Goal: Task Accomplishment & Management: Use online tool/utility

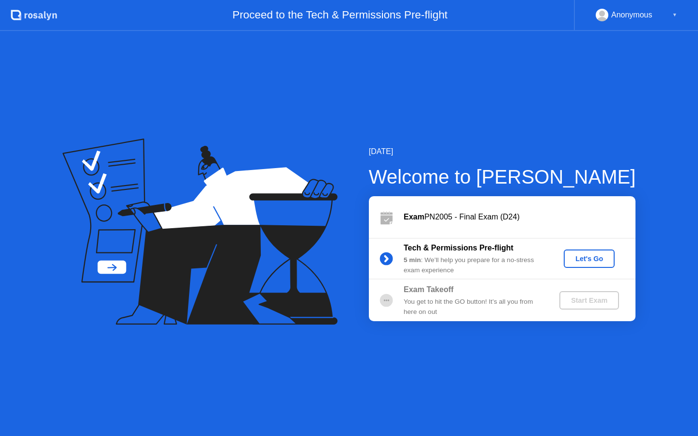
click at [592, 261] on div "Let's Go" at bounding box center [589, 259] width 43 height 8
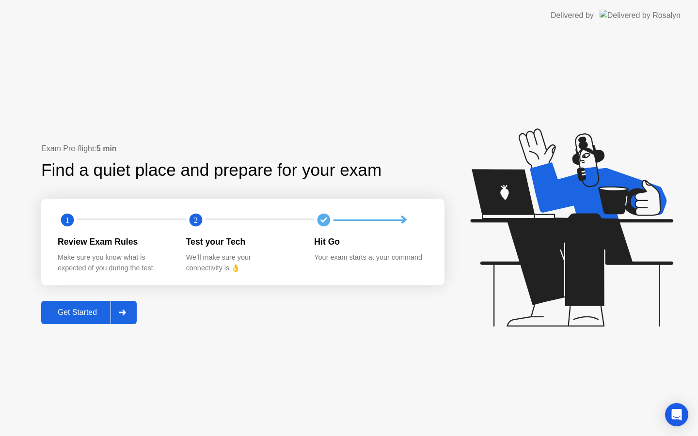
click at [88, 312] on div "Get Started" at bounding box center [77, 312] width 66 height 9
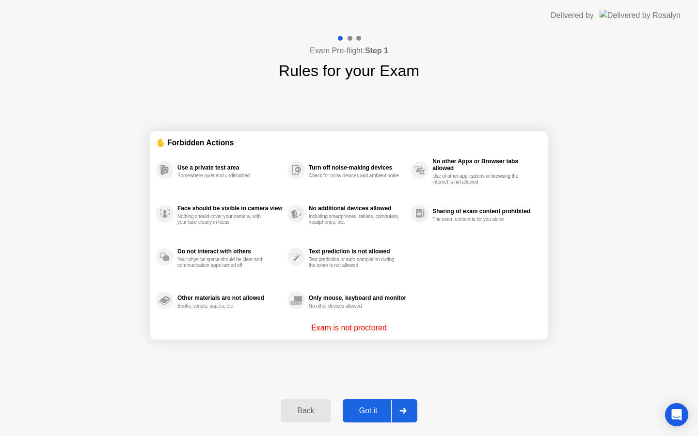
click at [367, 415] on div "Got it" at bounding box center [369, 411] width 46 height 9
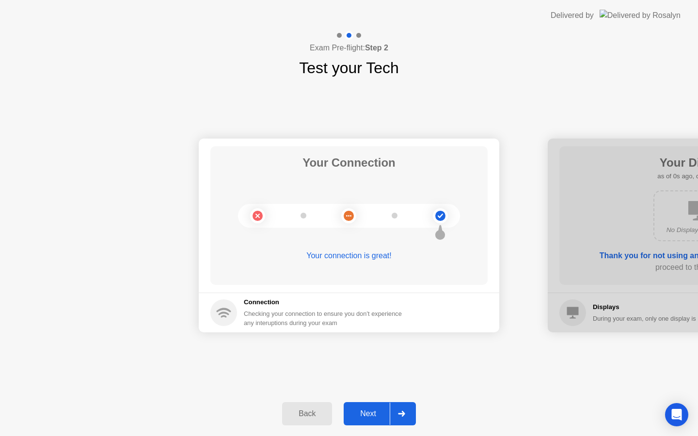
click at [376, 417] on div "Next" at bounding box center [368, 414] width 43 height 9
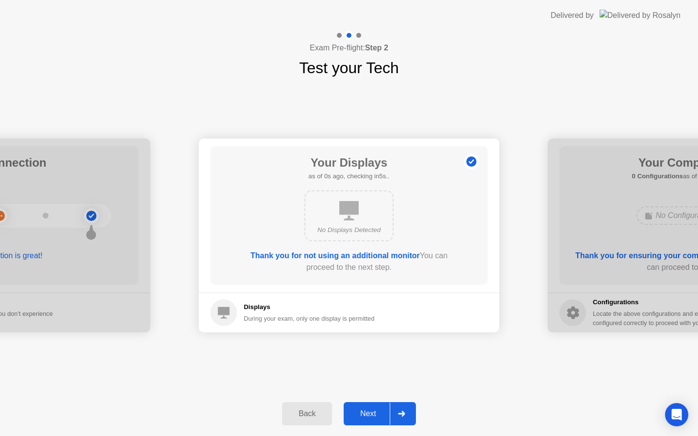
click at [376, 417] on div "Next" at bounding box center [368, 414] width 43 height 9
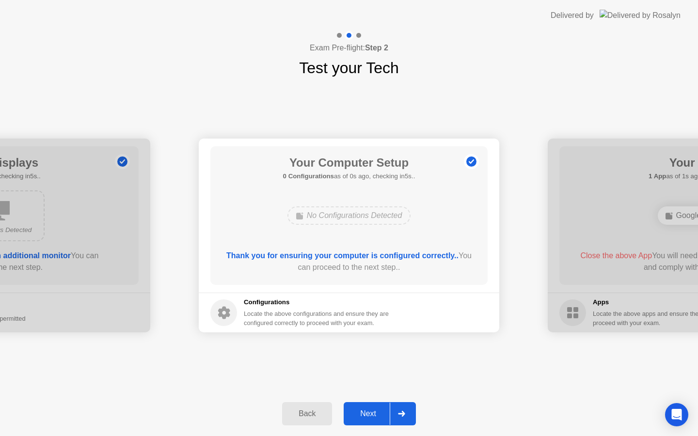
click at [376, 417] on div "Next" at bounding box center [368, 414] width 43 height 9
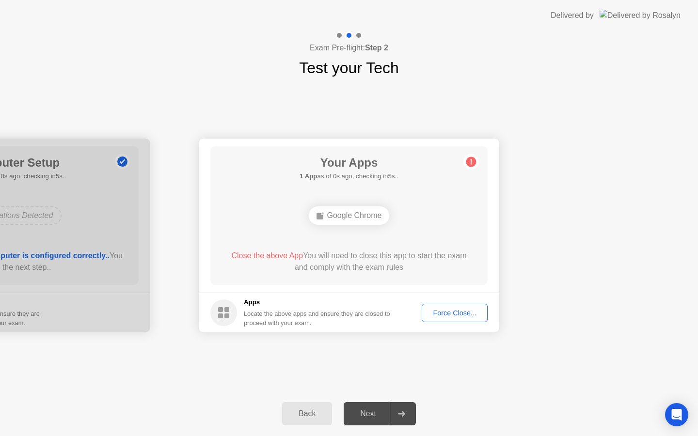
click at [376, 417] on div "Next" at bounding box center [368, 414] width 43 height 9
click at [462, 304] on button "Force Close..." at bounding box center [455, 313] width 66 height 18
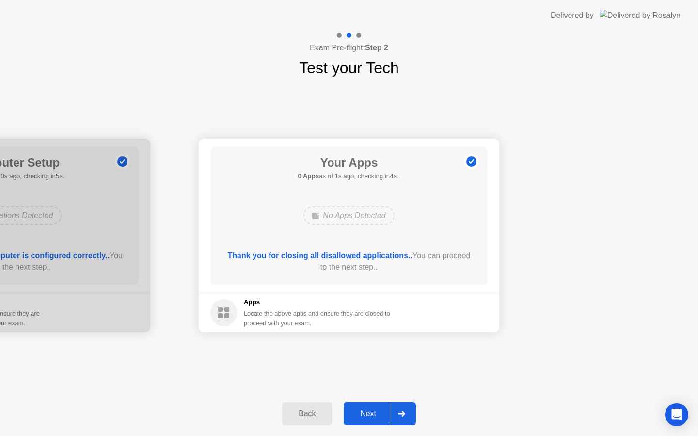
click at [366, 416] on div "Next" at bounding box center [368, 414] width 43 height 9
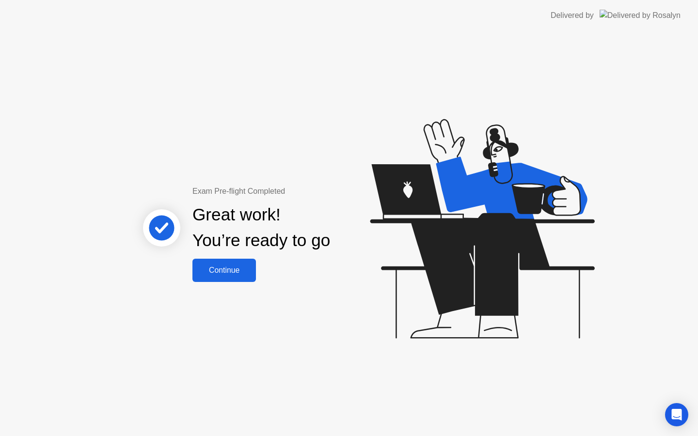
click at [235, 269] on div "Continue" at bounding box center [224, 270] width 58 height 9
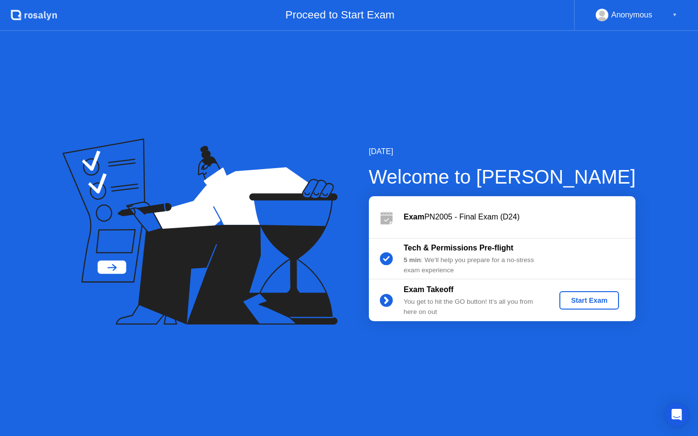
click at [587, 300] on div "Start Exam" at bounding box center [589, 301] width 52 height 8
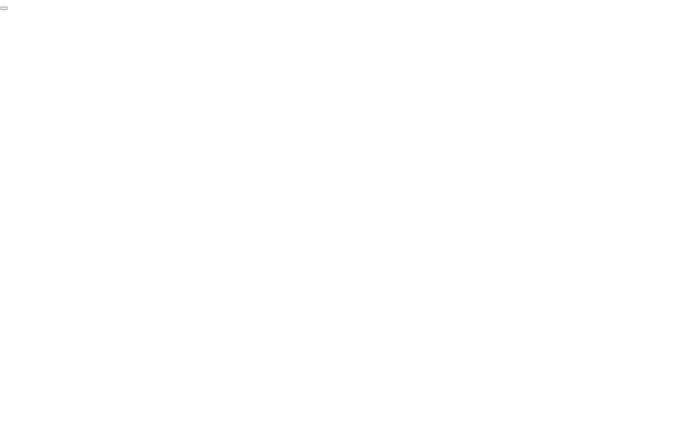
click div "End Proctoring Session"
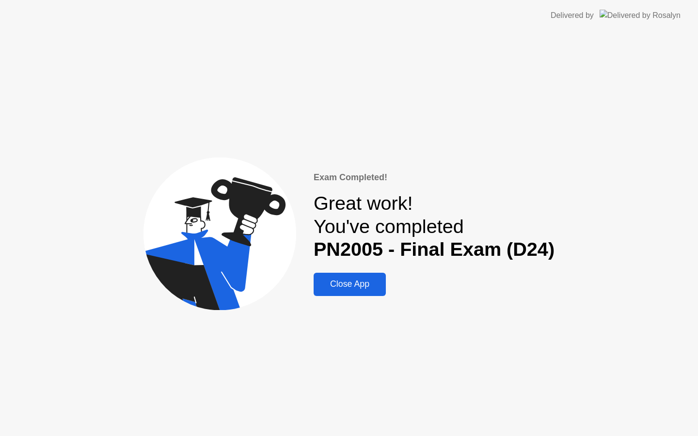
click at [358, 288] on div "Close App" at bounding box center [350, 284] width 66 height 10
